Goal: Communication & Community: Ask a question

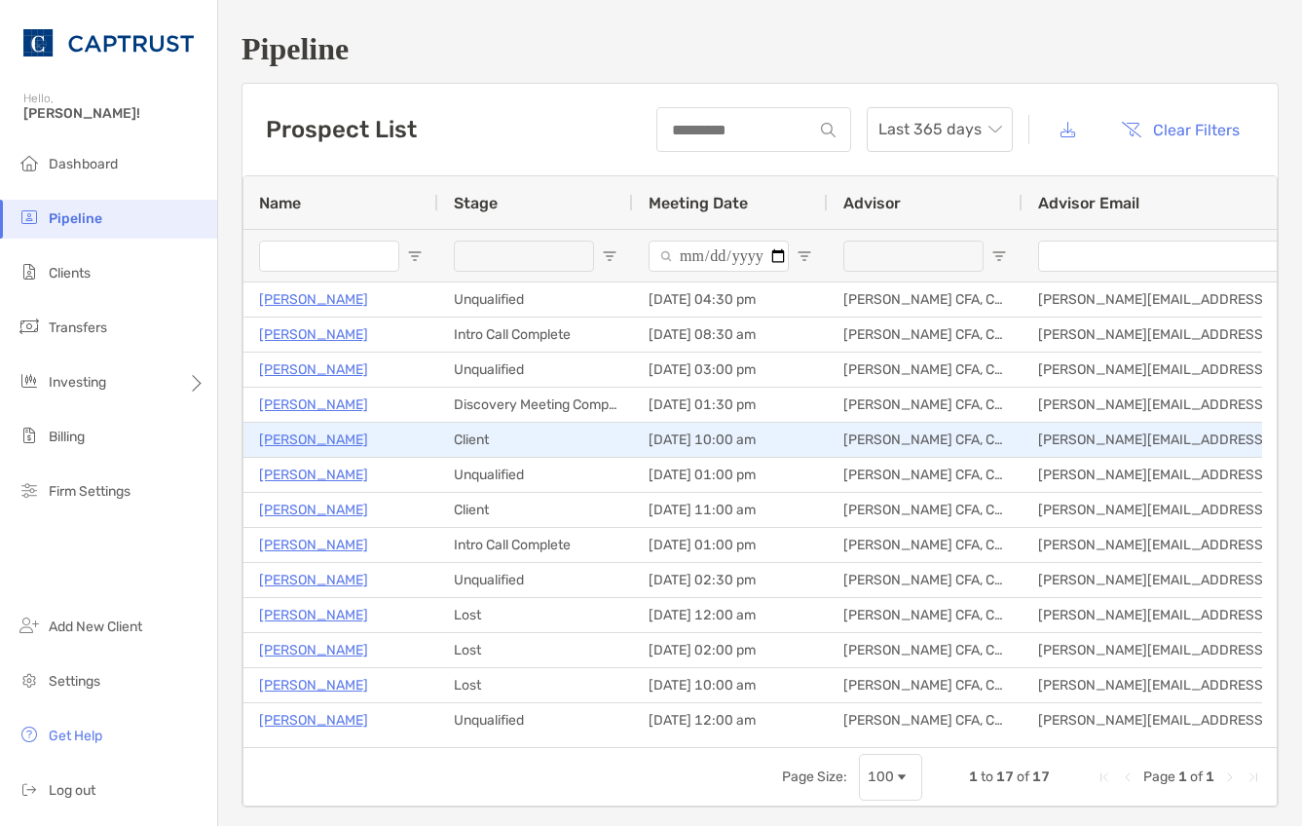
click at [331, 439] on p "[PERSON_NAME]" at bounding box center [313, 440] width 109 height 24
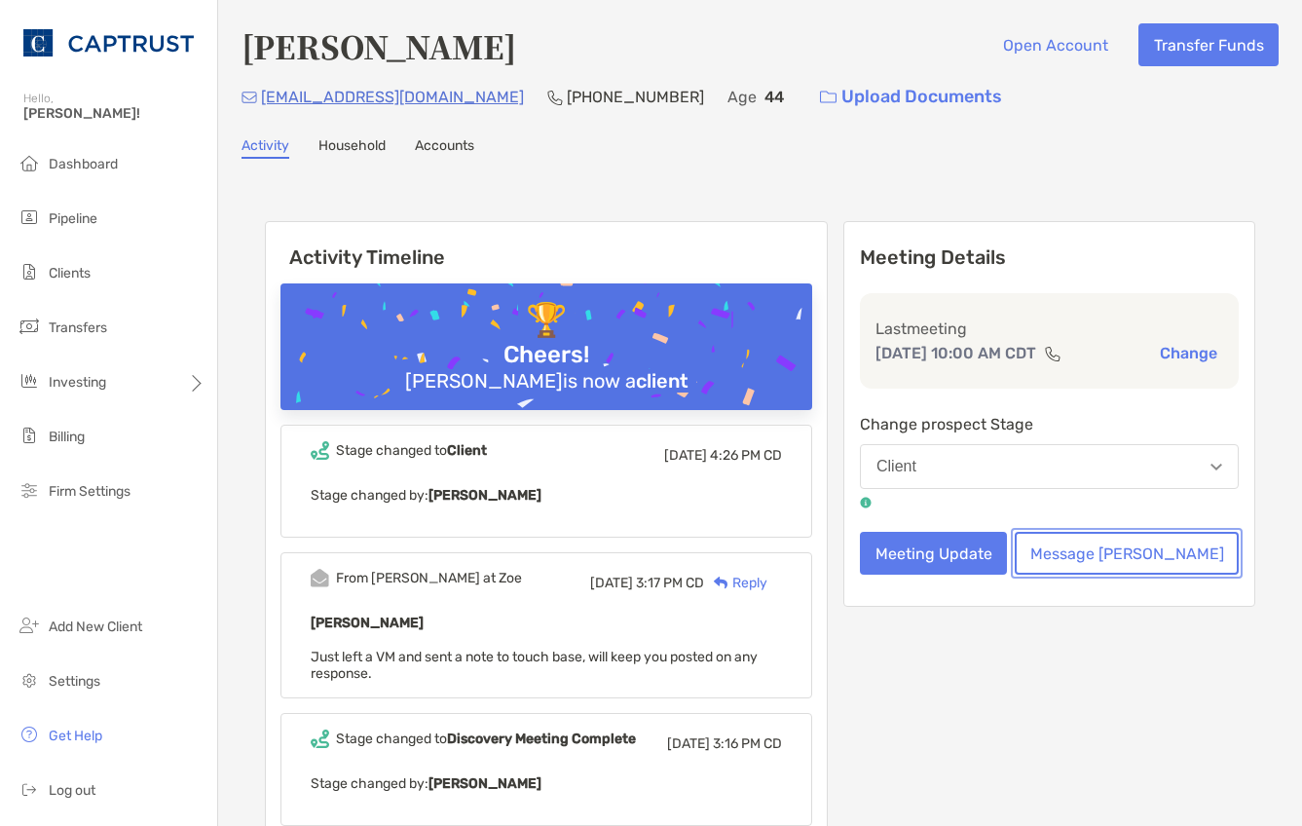
click at [1156, 564] on button "Message [PERSON_NAME]" at bounding box center [1127, 553] width 224 height 43
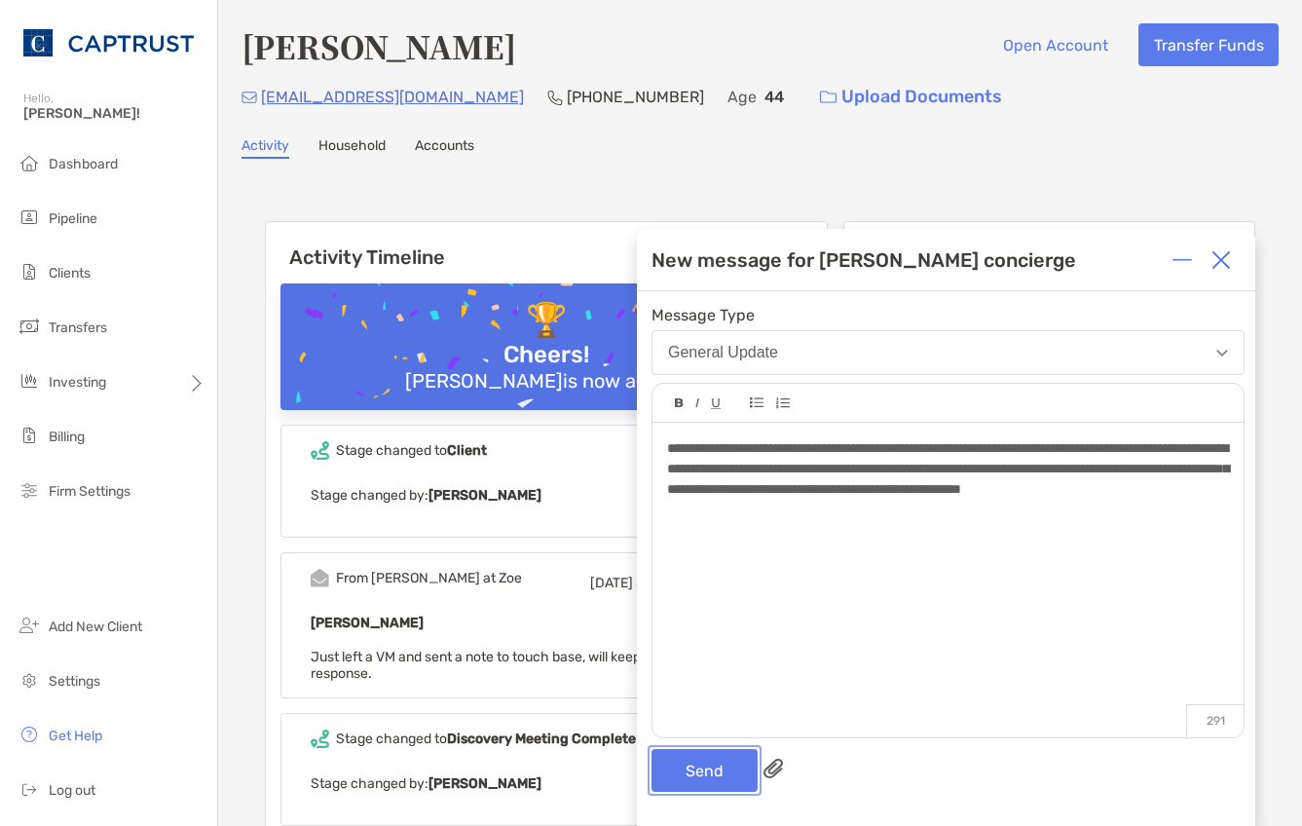
click at [726, 764] on button "Send" at bounding box center [705, 770] width 106 height 43
